Goal: Task Accomplishment & Management: Use online tool/utility

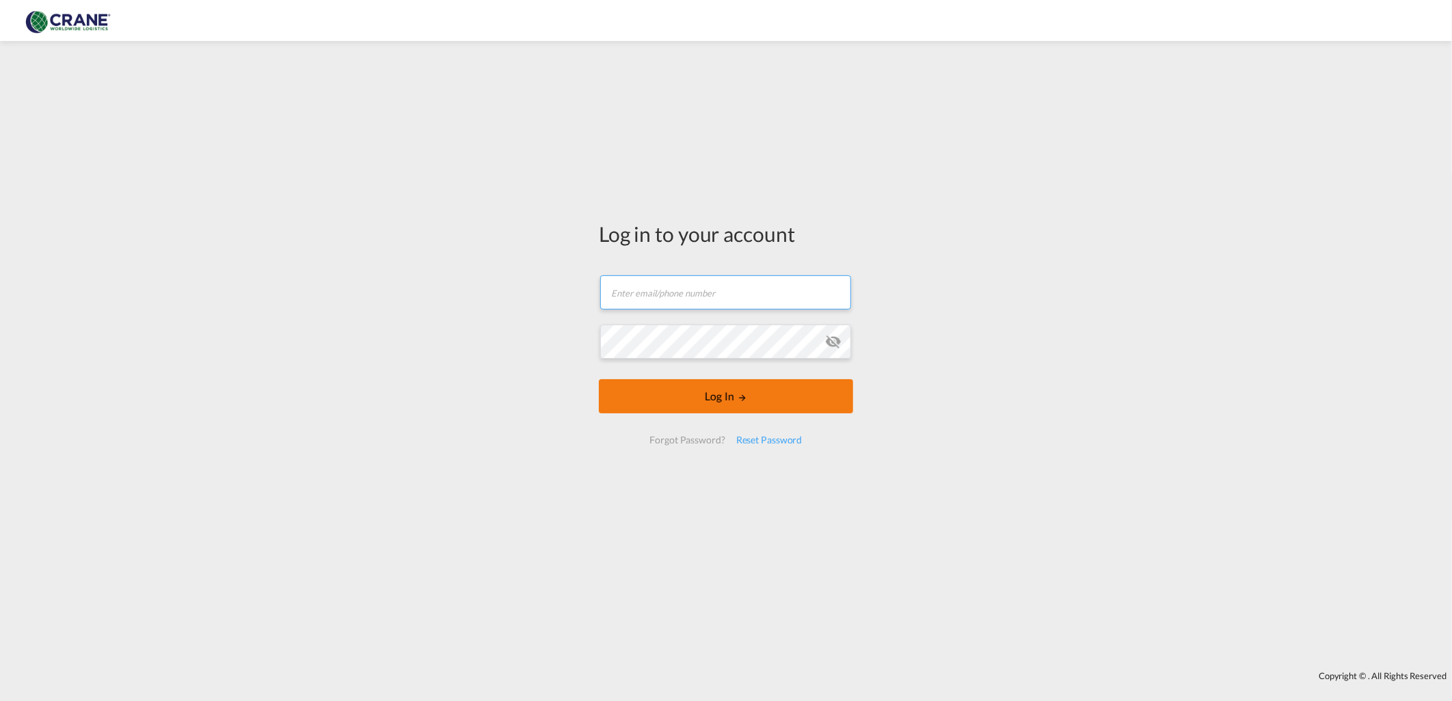
type input "[PERSON_NAME][EMAIL_ADDRESS][DOMAIN_NAME]"
click at [702, 394] on button "Log In" at bounding box center [726, 396] width 254 height 34
